Goal: Task Accomplishment & Management: Manage account settings

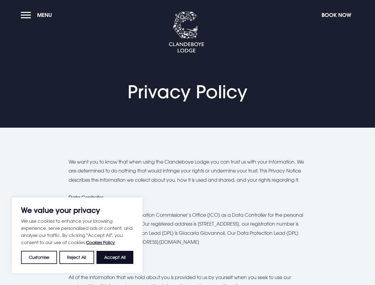
click at [39, 258] on button "Customise" at bounding box center [39, 257] width 36 height 13
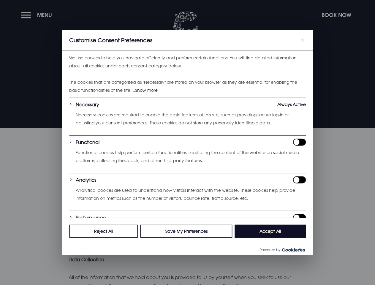
click at [77, 218] on div "We use cookies to help you navigate efficiently and perform certain functions. …" at bounding box center [187, 134] width 251 height 168
click at [115, 244] on div "Reject All Save My Preferences Accept All" at bounding box center [187, 231] width 251 height 26
click at [38, 15] on div at bounding box center [187, 142] width 375 height 285
click at [336, 15] on div at bounding box center [187, 142] width 375 height 285
